Goal: Information Seeking & Learning: Learn about a topic

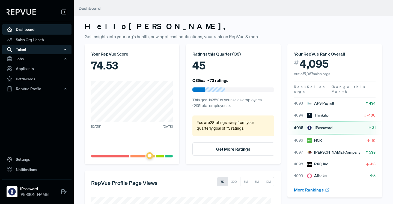
click at [25, 52] on div "Talent" at bounding box center [36, 49] width 69 height 9
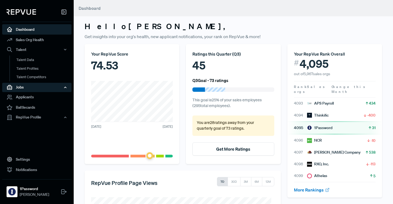
click at [28, 90] on div "Jobs" at bounding box center [36, 87] width 69 height 9
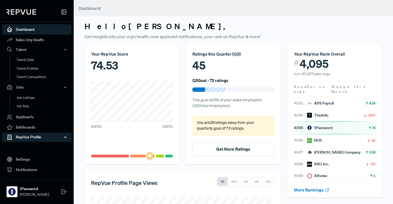
click at [30, 136] on div "RepVue Profile" at bounding box center [36, 137] width 69 height 9
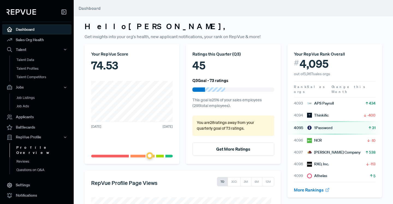
click at [23, 149] on link "Profile Overview" at bounding box center [44, 150] width 69 height 14
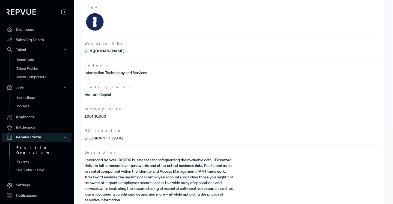
scroll to position [79, 0]
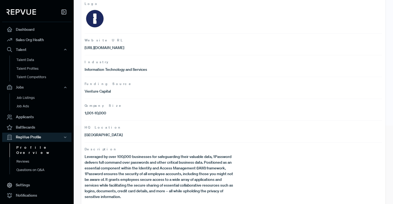
click at [118, 65] on article "Industry Information Technology and Services" at bounding box center [233, 66] width 297 height 22
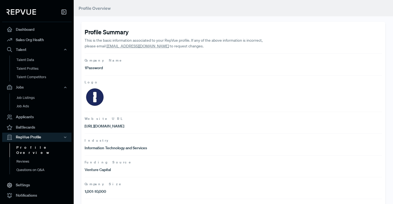
scroll to position [85, 0]
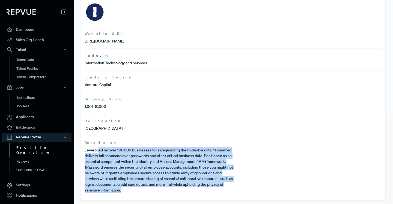
drag, startPoint x: 99, startPoint y: 148, endPoint x: 246, endPoint y: 189, distance: 153.1
click at [246, 189] on article "Description Leveraged by over 100,000 businesses for safeguarding their valuabl…" at bounding box center [233, 165] width 297 height 58
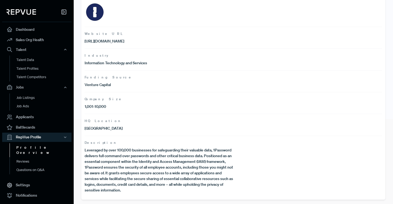
click at [246, 189] on article "Description Leveraged by over 100,000 businesses for safeguarding their valuabl…" at bounding box center [233, 165] width 297 height 58
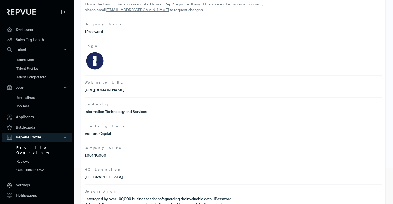
scroll to position [0, 0]
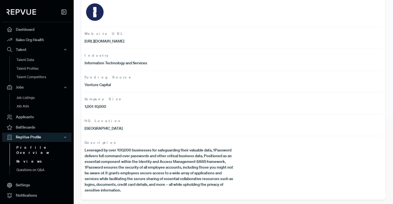
click at [21, 158] on link "Reviews" at bounding box center [44, 161] width 69 height 9
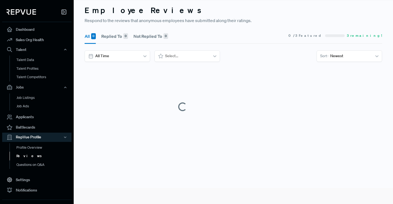
scroll to position [85, 0]
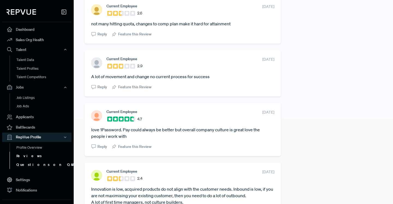
click at [33, 166] on link "Questions on Q&A" at bounding box center [44, 165] width 69 height 9
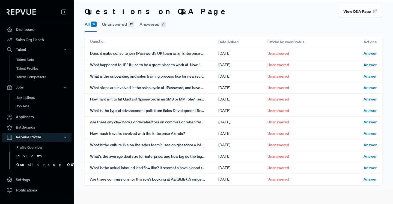
click at [28, 157] on link "Reviews" at bounding box center [44, 156] width 69 height 9
